Goal: Information Seeking & Learning: Find specific page/section

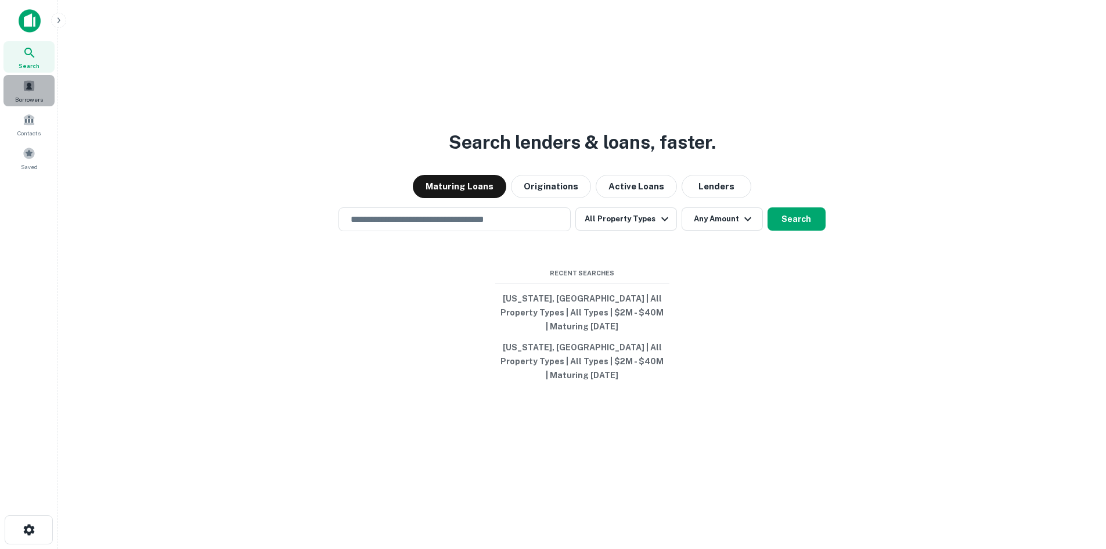
click at [33, 100] on span "Borrowers" at bounding box center [29, 99] width 28 height 9
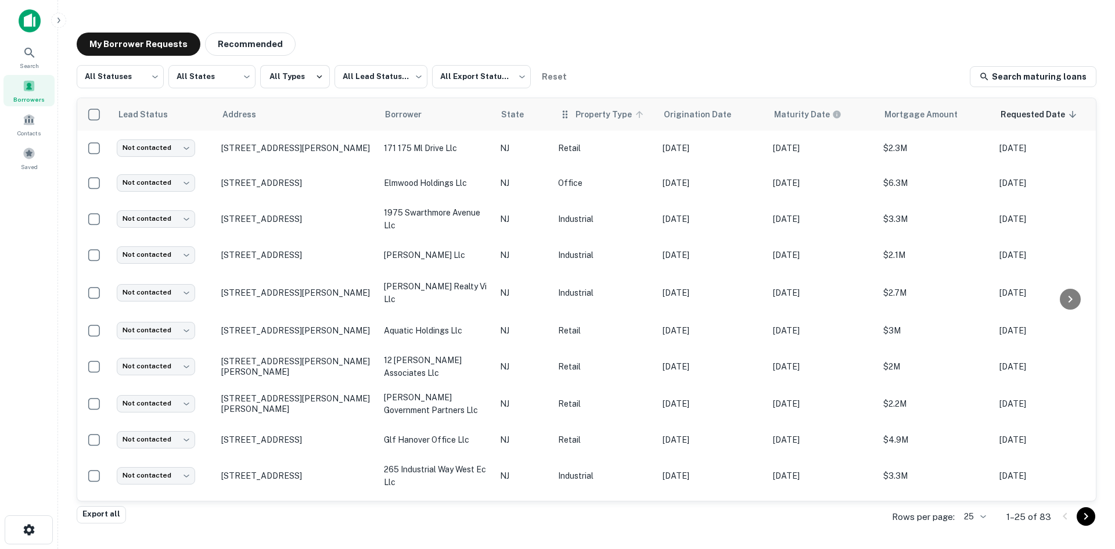
click at [613, 115] on span "Property Type" at bounding box center [610, 114] width 71 height 14
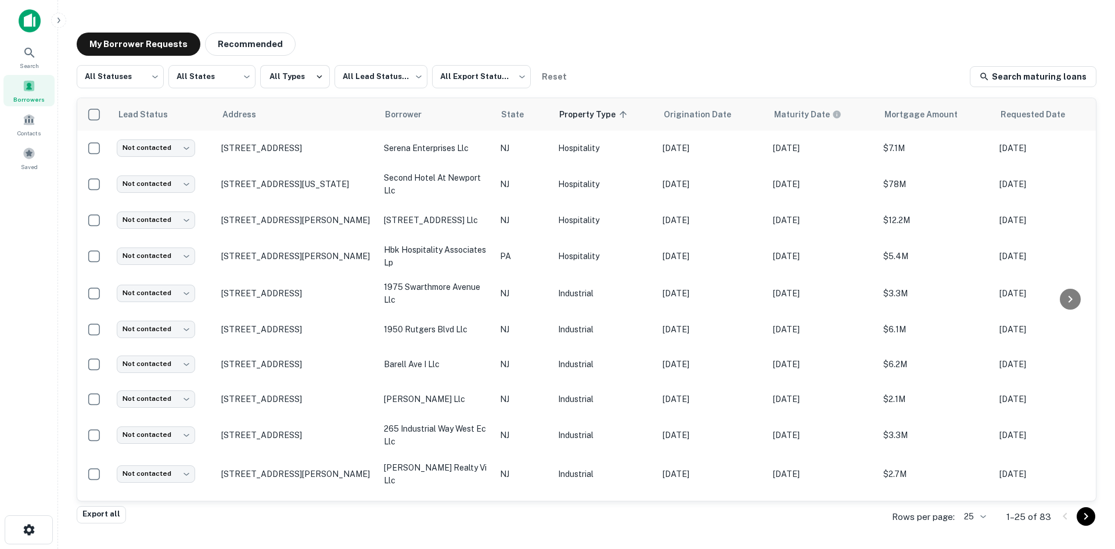
scroll to position [561, 0]
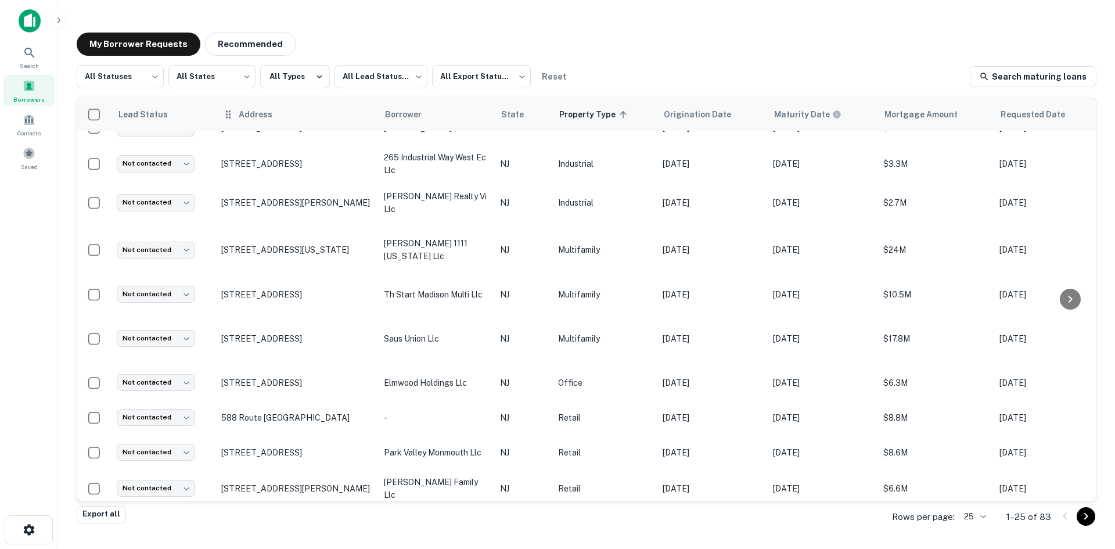
click at [284, 124] on th "Address" at bounding box center [296, 114] width 163 height 33
click at [225, 114] on icon at bounding box center [228, 114] width 12 height 14
click at [236, 113] on div "Address" at bounding box center [296, 114] width 149 height 14
click at [250, 114] on span "Address" at bounding box center [263, 114] width 49 height 14
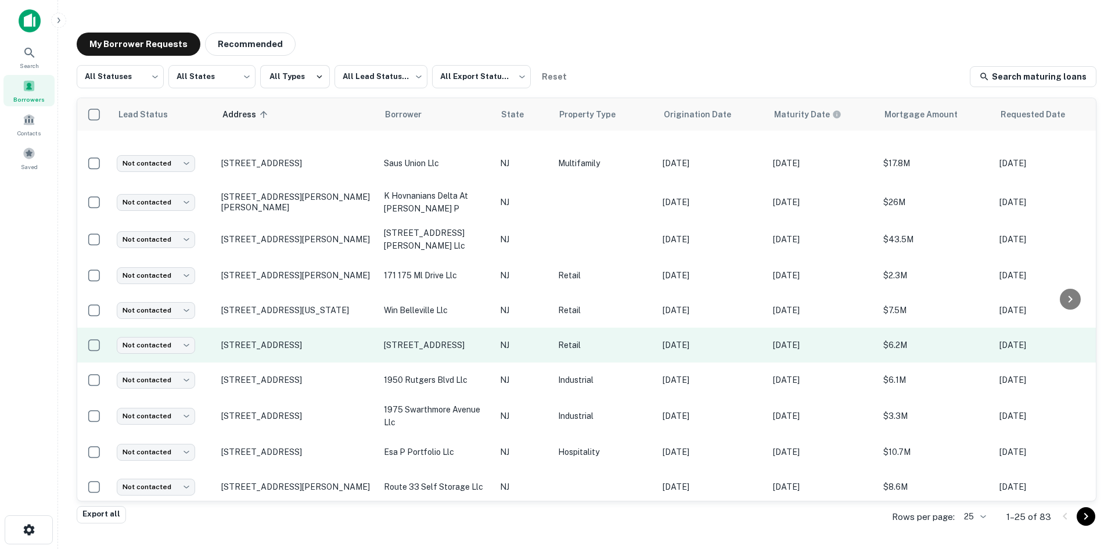
scroll to position [579, 0]
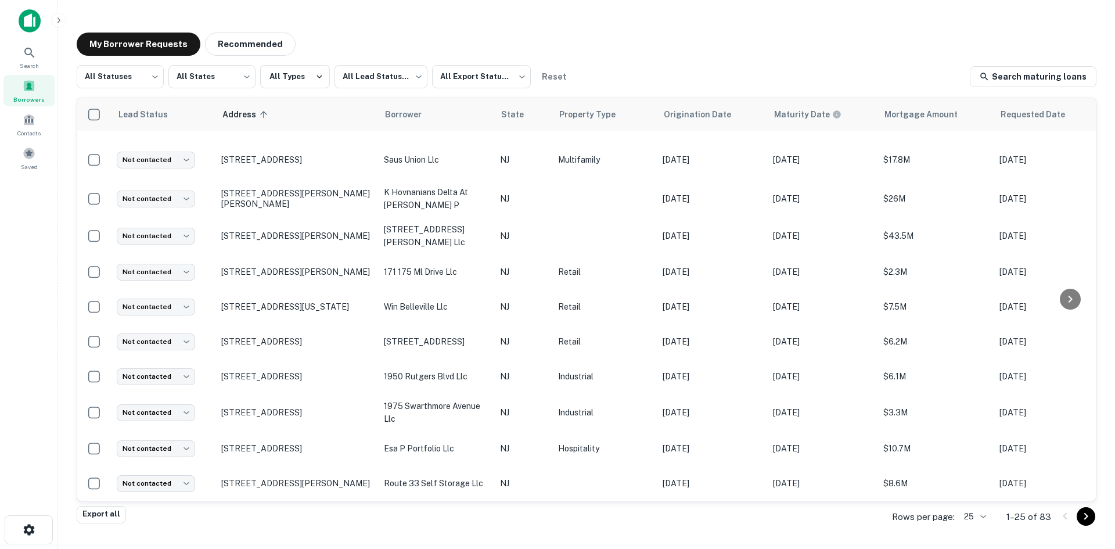
click at [968, 513] on body "Search Borrowers Contacts Saved My Borrower Requests Recommended All Statuses *…" at bounding box center [557, 274] width 1115 height 549
click at [981, 463] on li "100" at bounding box center [975, 461] width 39 height 21
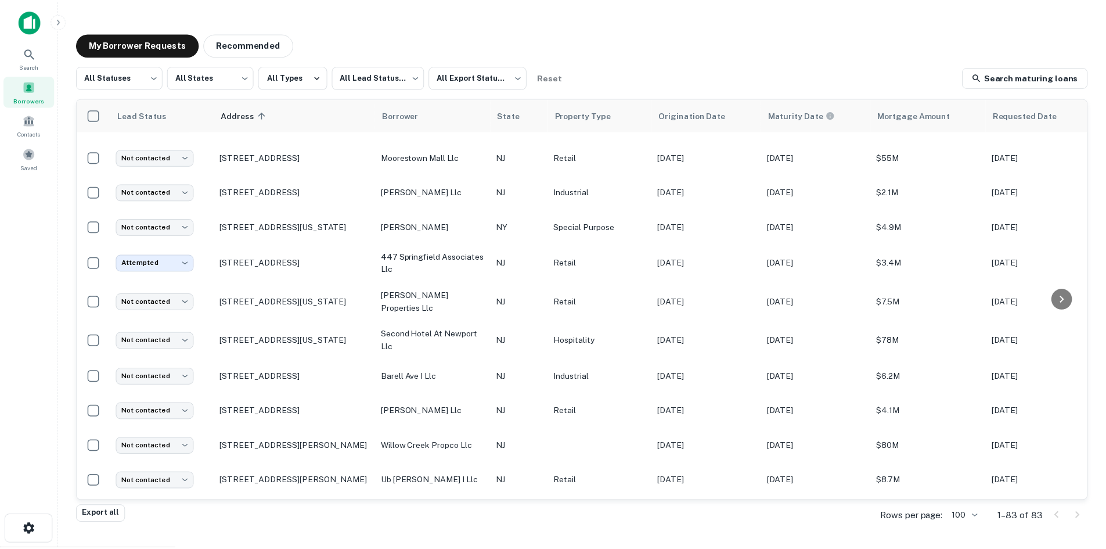
scroll to position [2413, 0]
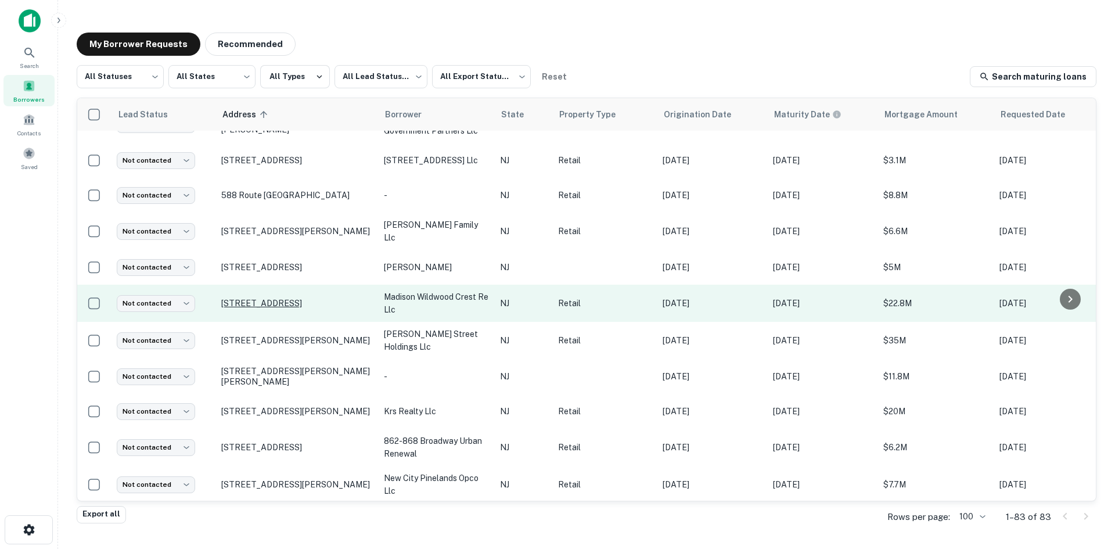
click at [303, 299] on p "[STREET_ADDRESS]" at bounding box center [296, 303] width 151 height 10
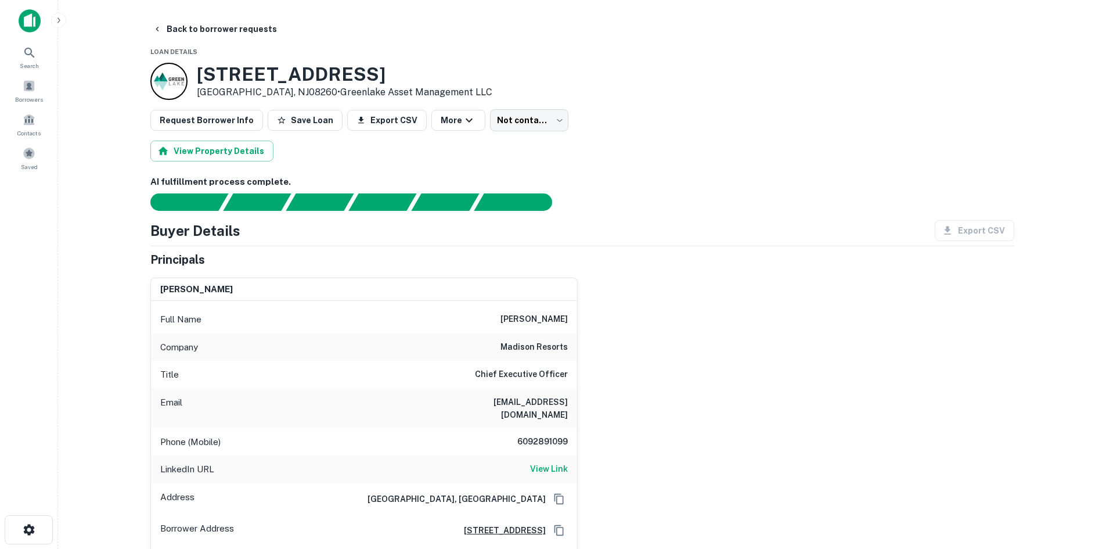
click at [965, 8] on main "Back to borrower requests Loan Details 7201 Ocean Ave Wildwood, NJ08260 • Green…" at bounding box center [582, 274] width 1048 height 549
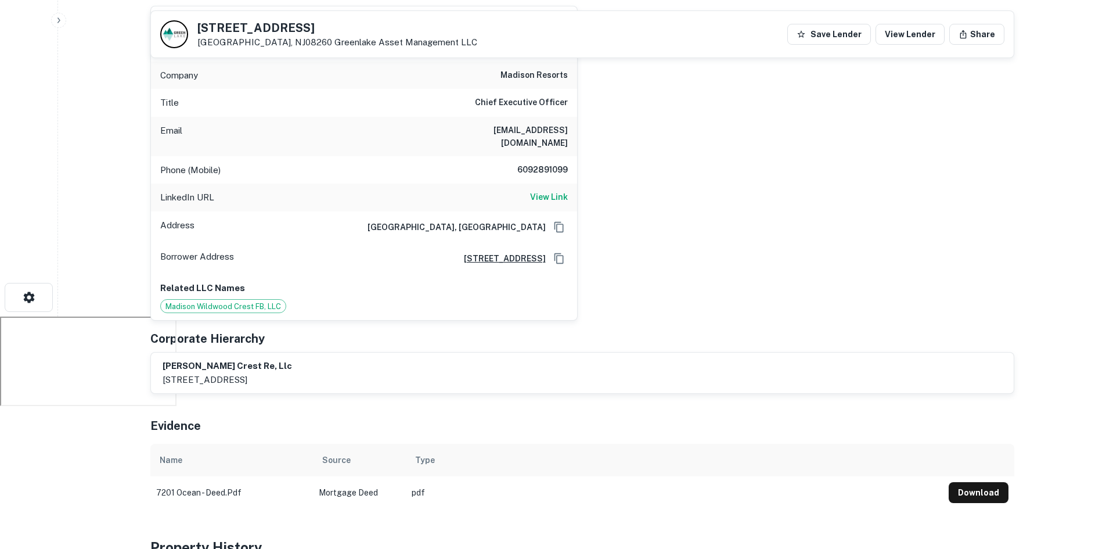
scroll to position [174, 0]
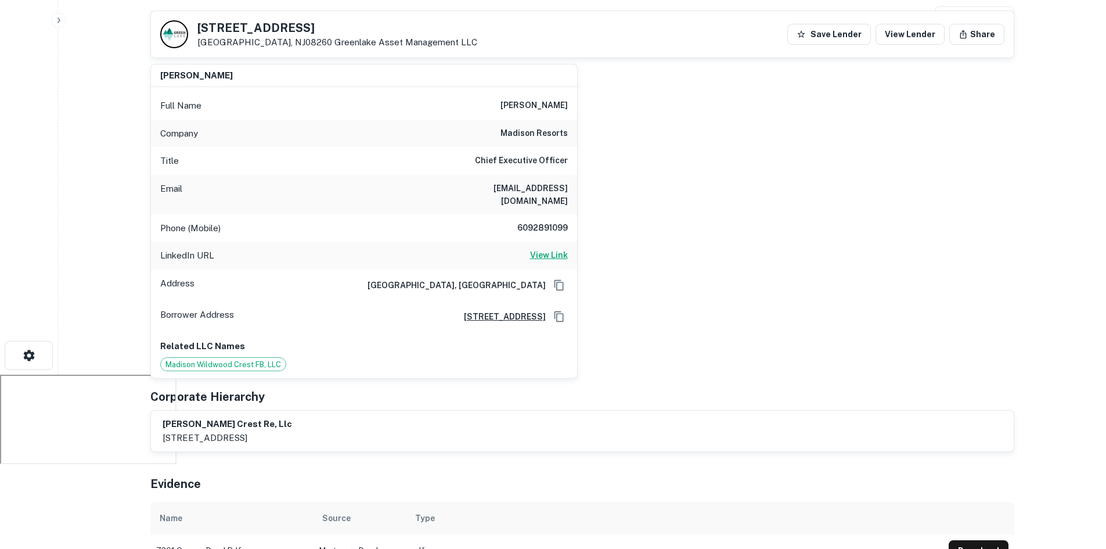
click at [549, 249] on h6 "View Link" at bounding box center [549, 255] width 38 height 13
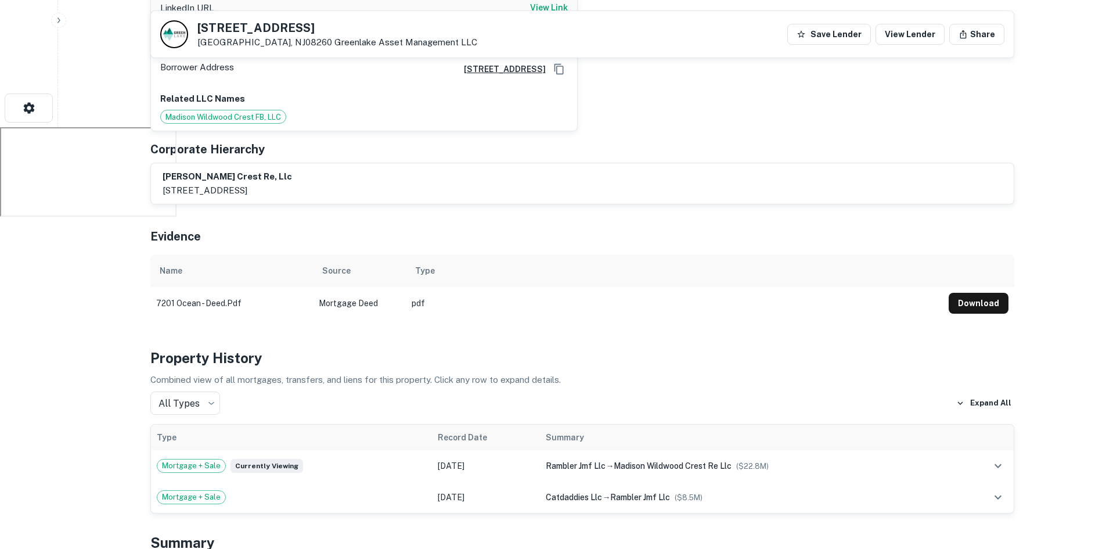
scroll to position [247, 0]
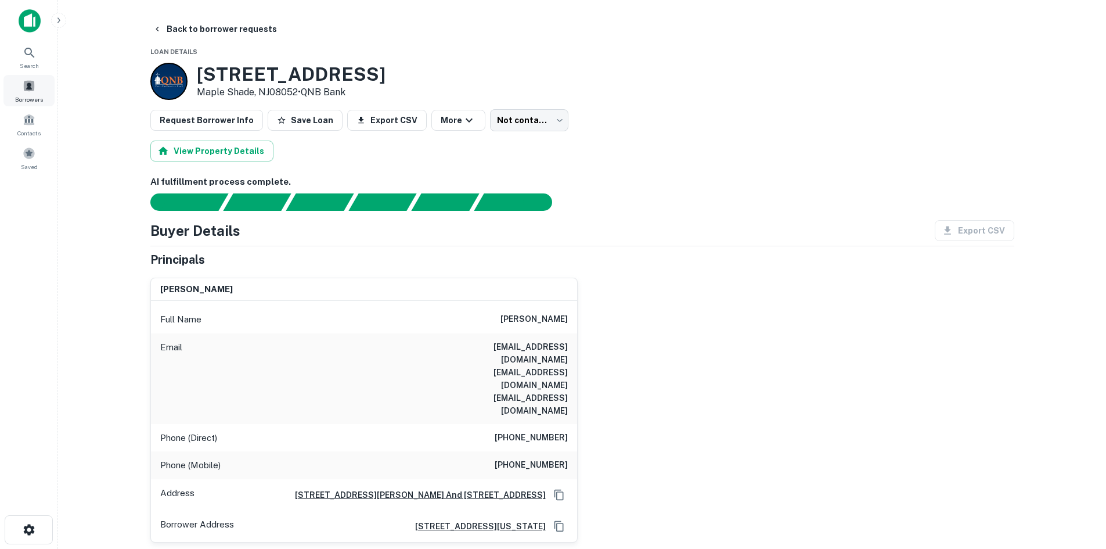
click at [27, 92] on div "Borrowers" at bounding box center [28, 90] width 51 height 31
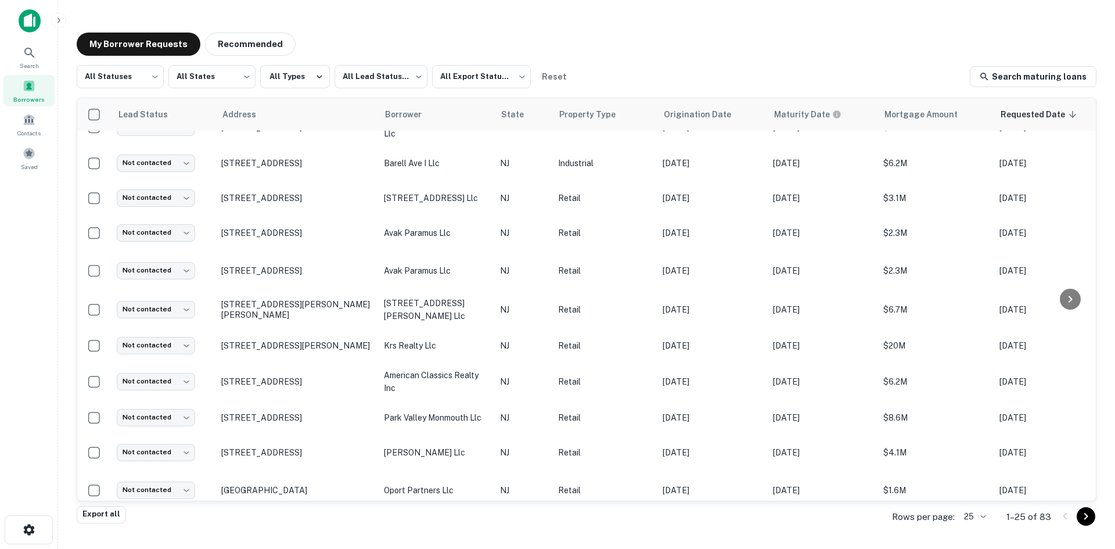
click at [983, 518] on body "Search Borrowers Contacts Saved My Borrower Requests Recommended All Statuses *…" at bounding box center [557, 274] width 1115 height 549
click at [979, 470] on li "100" at bounding box center [975, 461] width 39 height 21
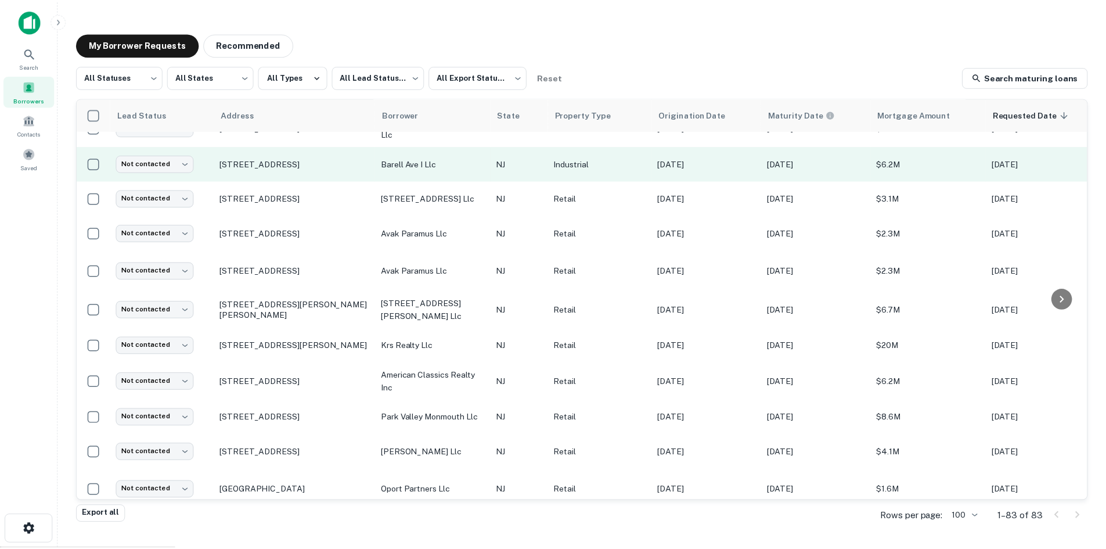
scroll to position [290, 0]
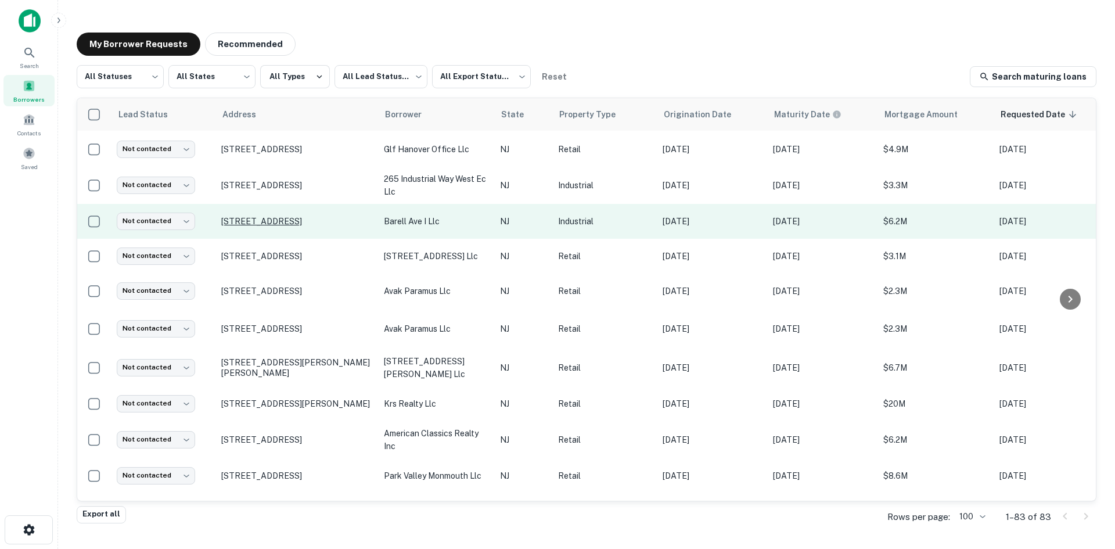
click at [236, 224] on p "[STREET_ADDRESS]" at bounding box center [296, 221] width 151 height 10
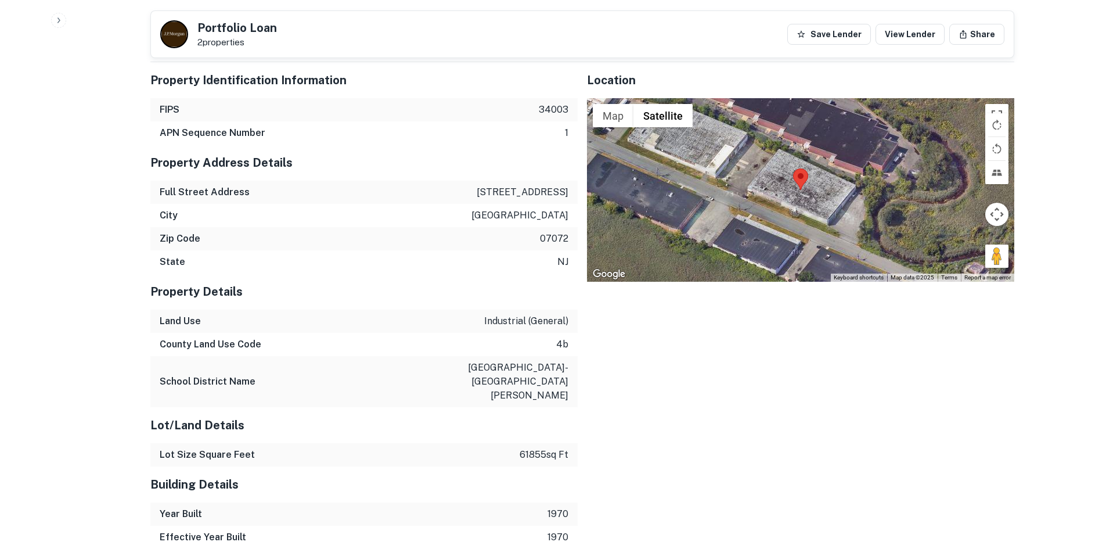
scroll to position [855, 0]
